Goal: Task Accomplishment & Management: Complete application form

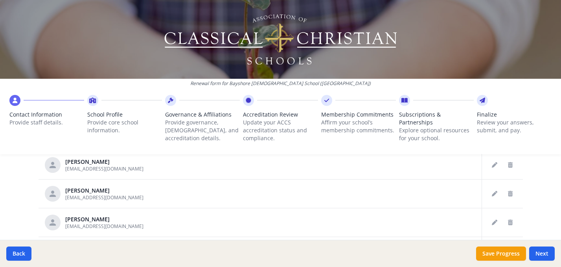
scroll to position [509, 0]
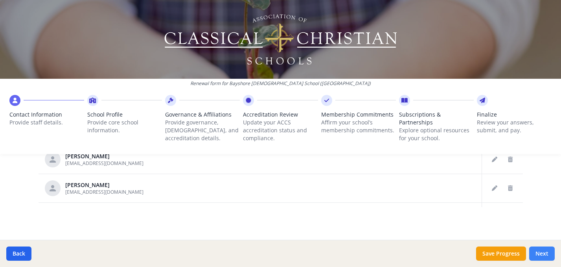
click at [537, 253] on button "Next" at bounding box center [542, 253] width 26 height 14
type input "[PHONE_NUMBER]"
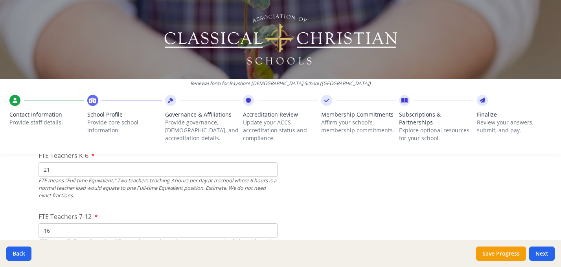
click at [328, 105] on div at bounding box center [326, 100] width 11 height 11
click at [405, 101] on icon at bounding box center [405, 100] width 6 height 8
click at [404, 99] on icon at bounding box center [405, 100] width 6 height 8
click at [537, 254] on button "Next" at bounding box center [542, 253] width 26 height 14
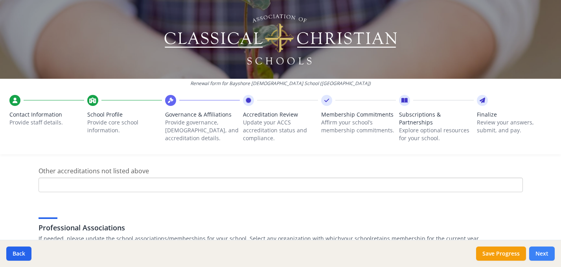
click at [537, 254] on button "Next" at bounding box center [542, 253] width 26 height 14
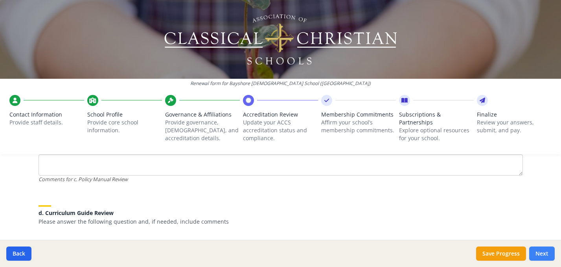
click at [537, 254] on button "Next" at bounding box center [542, 253] width 26 height 14
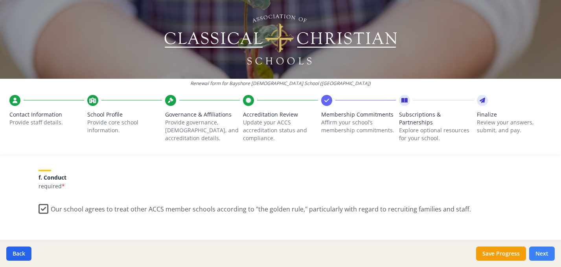
click at [537, 254] on button "Next" at bounding box center [542, 253] width 26 height 14
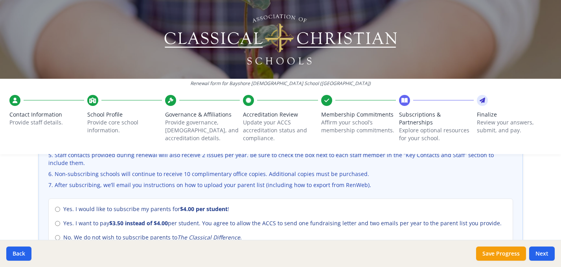
scroll to position [345, 0]
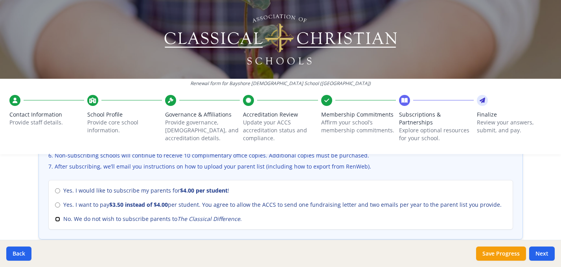
click at [57, 219] on input "No. We do not wish to subscribe parents to The Classical Difference ." at bounding box center [57, 218] width 5 height 5
radio input "true"
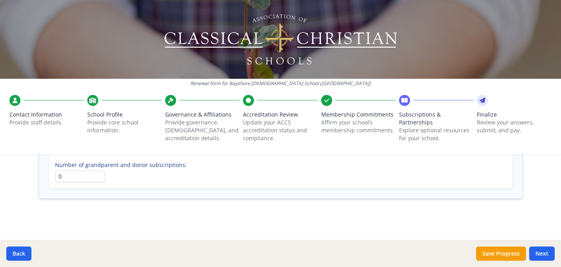
scroll to position [640, 0]
click at [540, 254] on button "Next" at bounding box center [542, 253] width 26 height 14
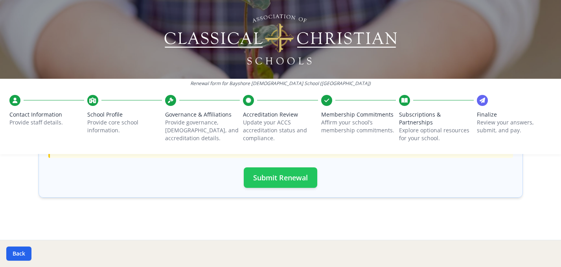
click at [300, 182] on button "Submit Renewal" at bounding box center [281, 177] width 74 height 20
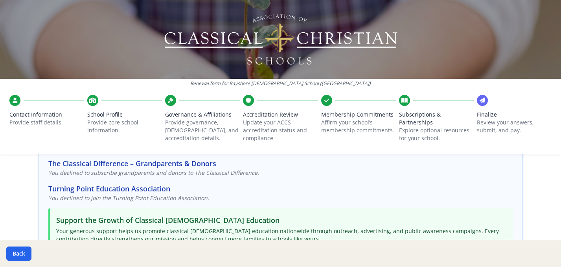
scroll to position [0, 0]
